Goal: Navigation & Orientation: Go to known website

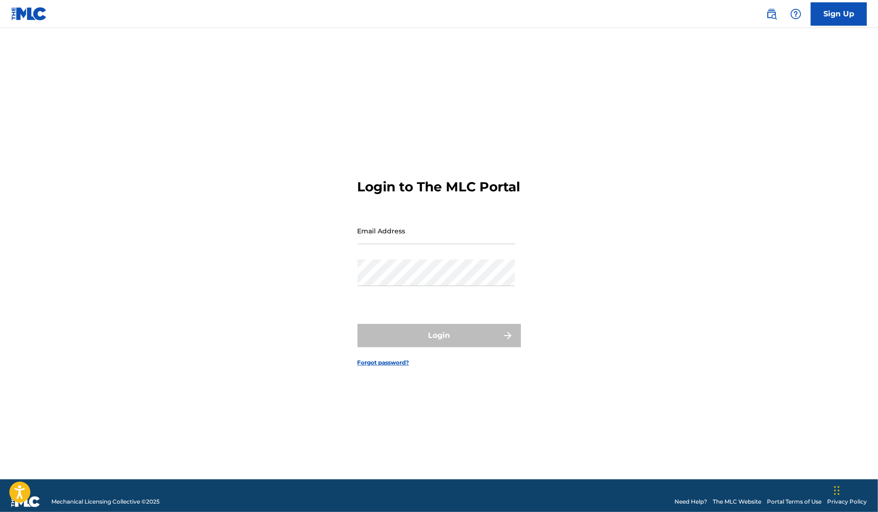
click at [481, 244] on input "Email Address" at bounding box center [437, 231] width 158 height 27
type input "[EMAIL_ADDRESS][DOMAIN_NAME]"
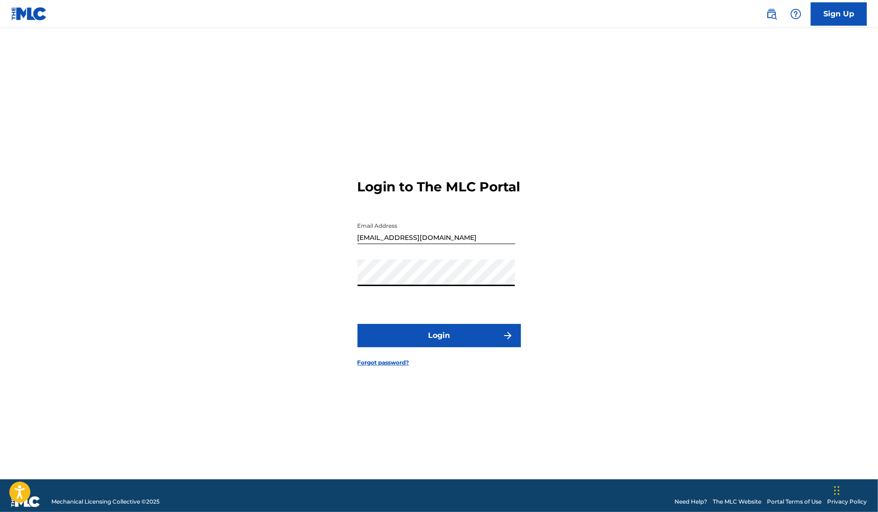
click at [358, 324] on button "Login" at bounding box center [439, 335] width 163 height 23
